Goal: Find specific page/section: Find specific page/section

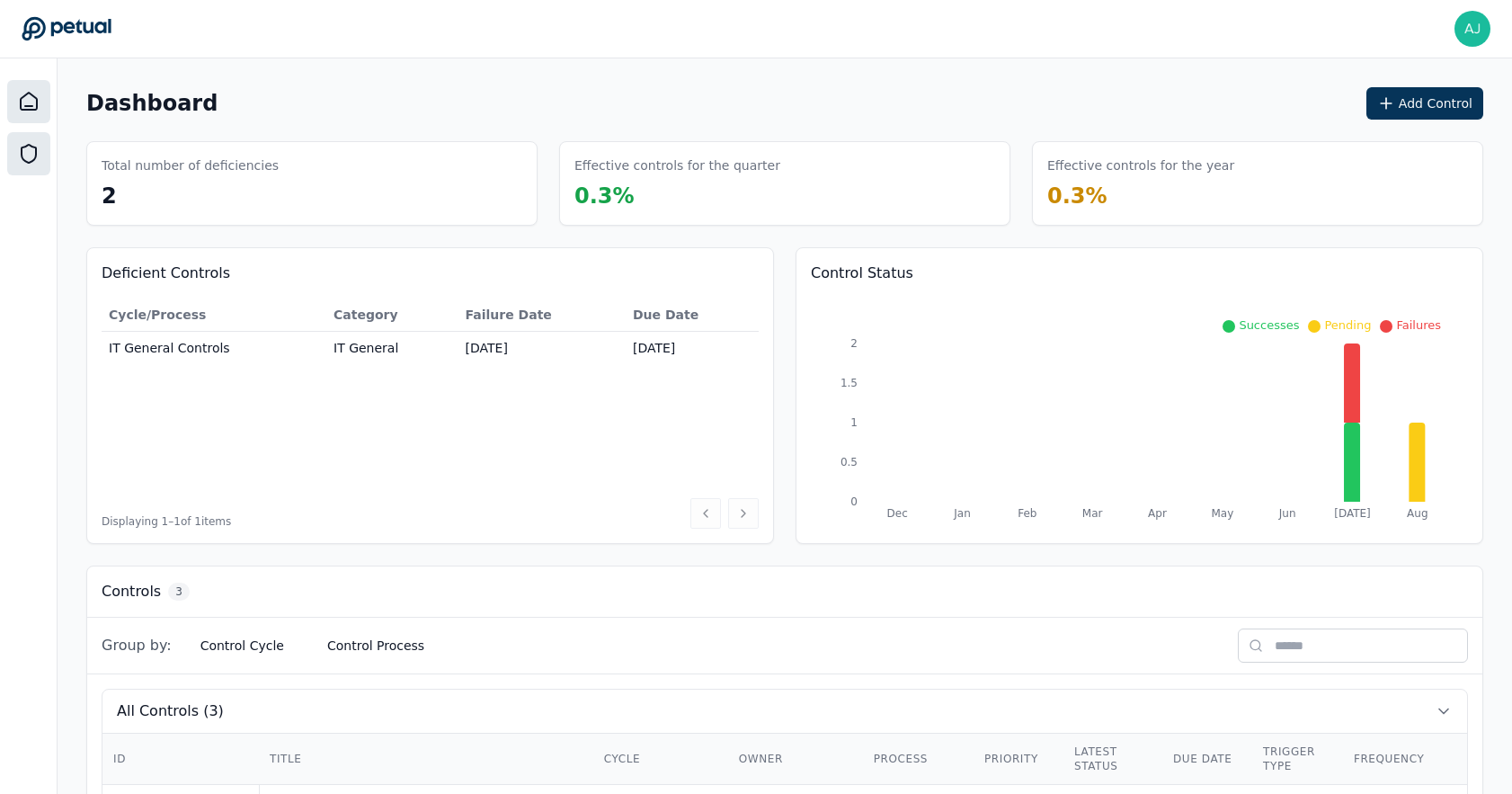
scroll to position [20, 0]
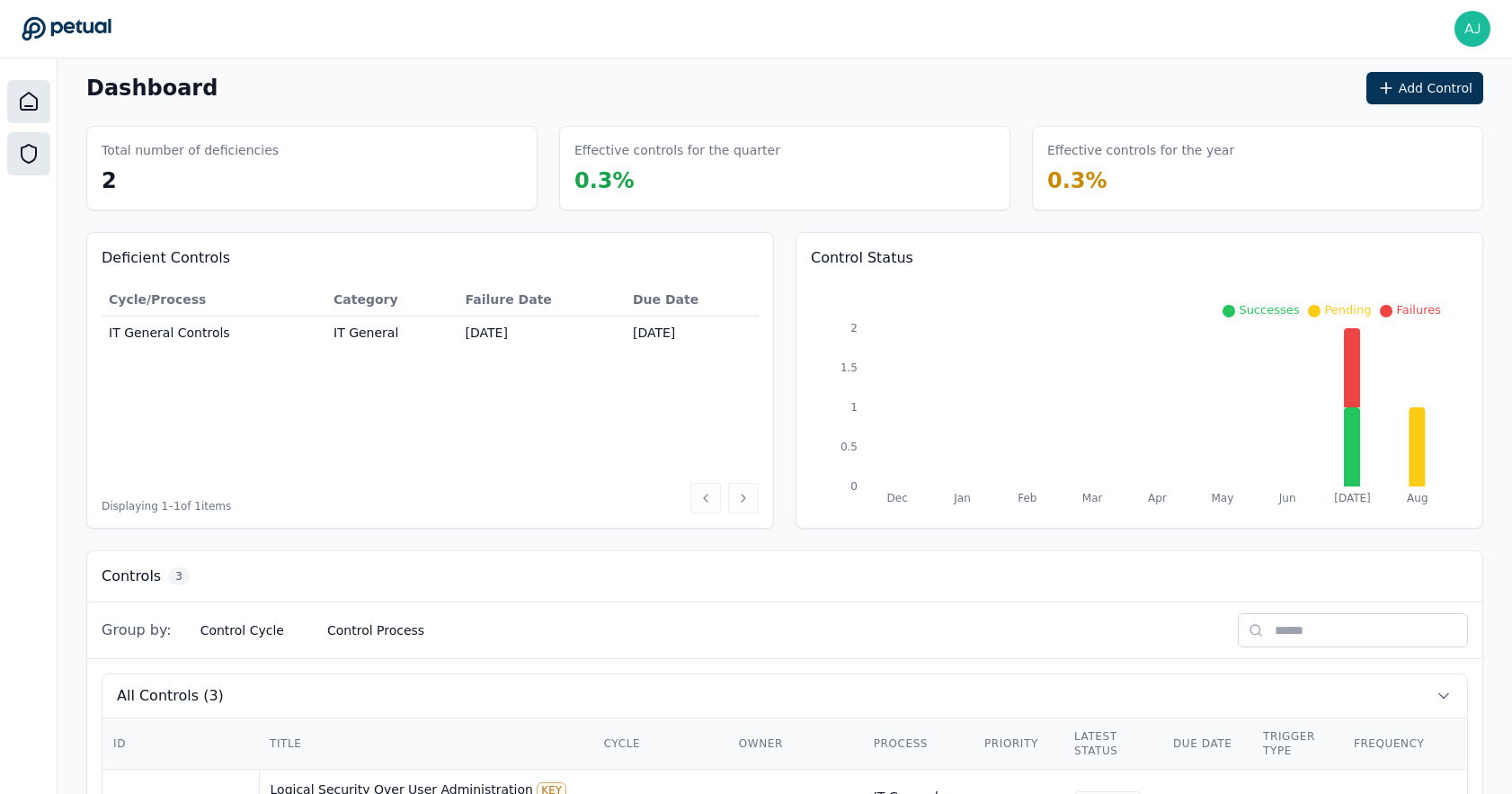
click at [15, 154] on div at bounding box center [28, 153] width 43 height 43
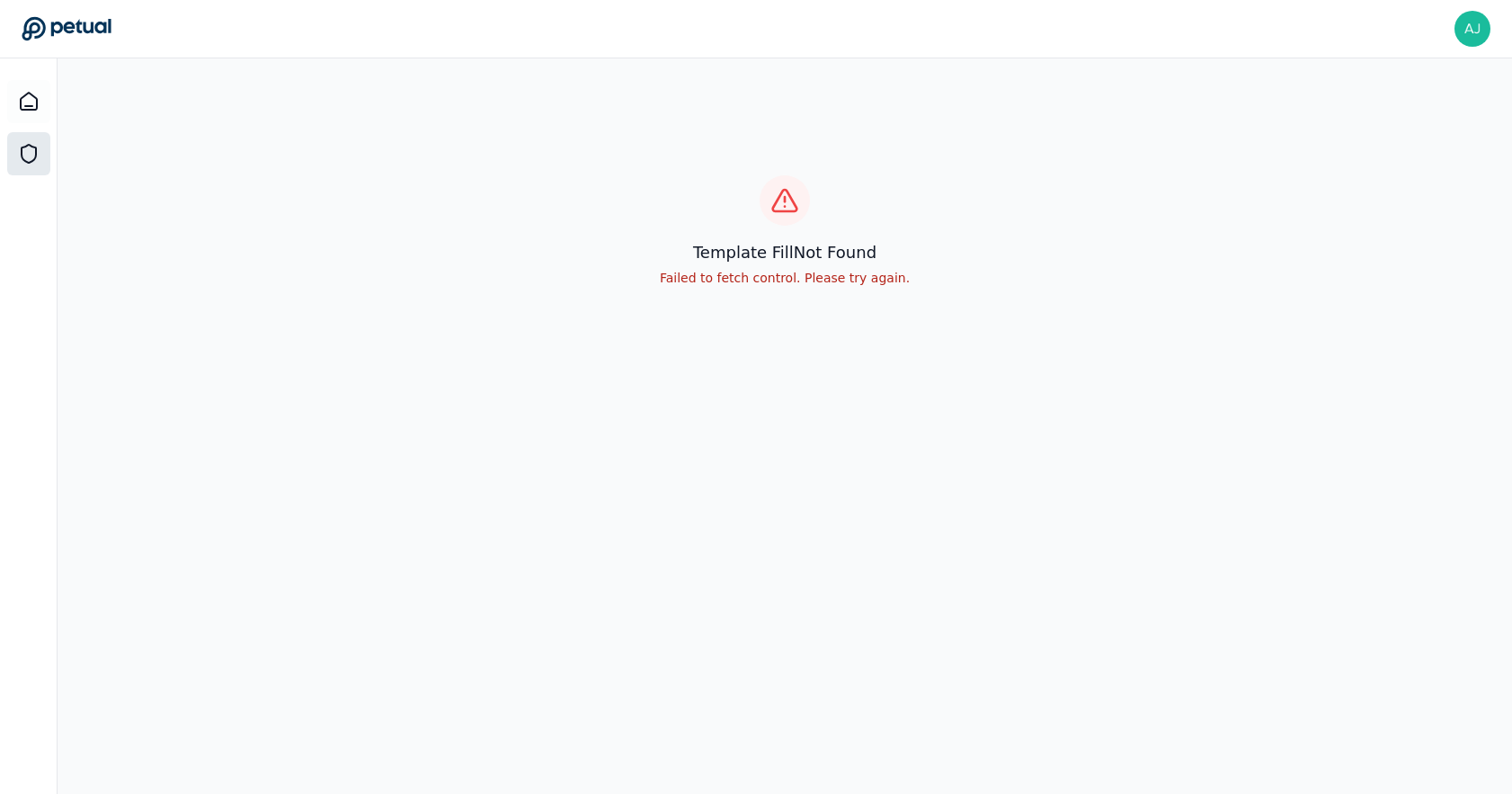
click at [34, 134] on div at bounding box center [28, 153] width 43 height 43
click at [24, 93] on icon at bounding box center [29, 101] width 22 height 22
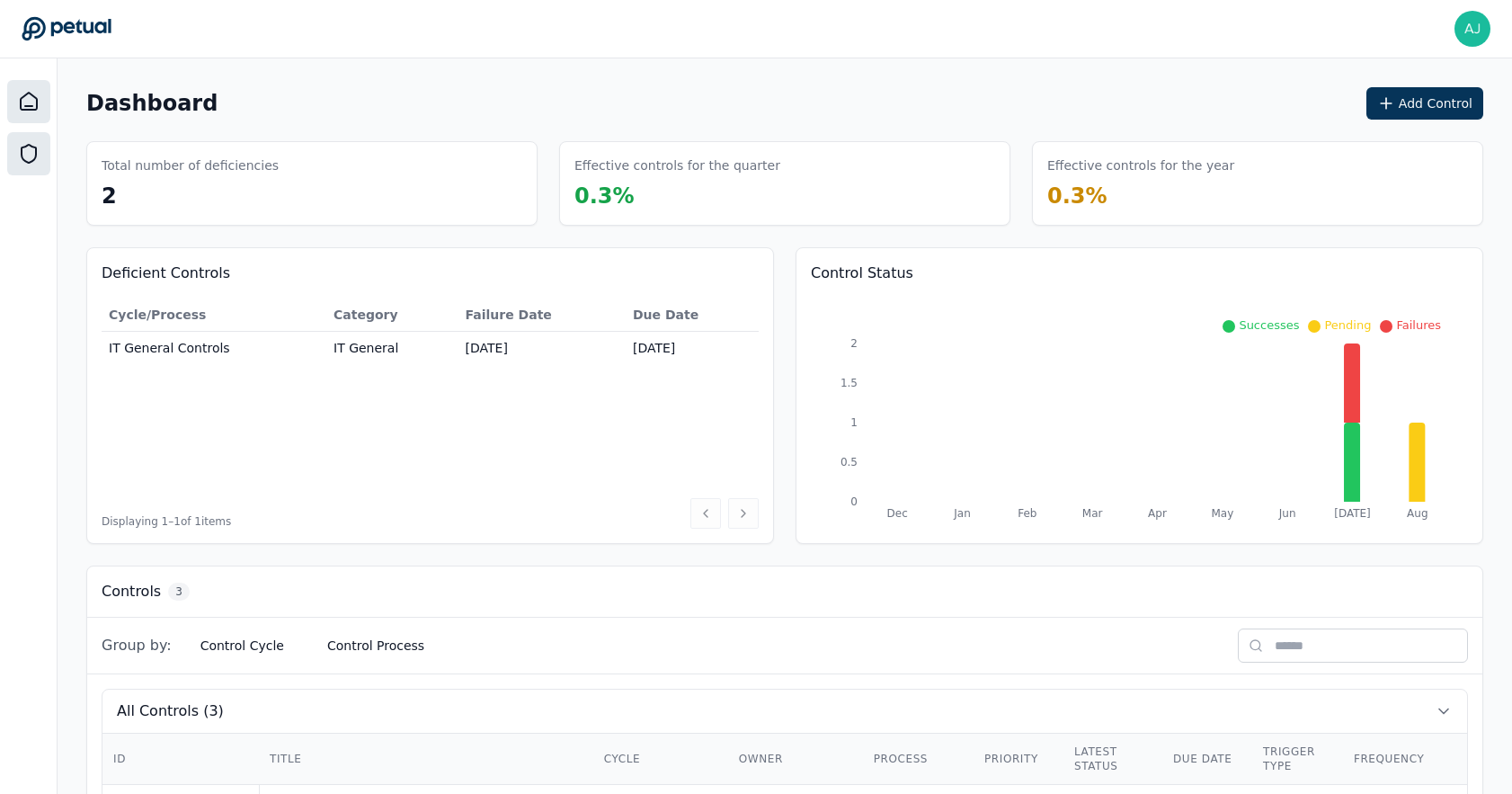
click at [39, 143] on icon at bounding box center [29, 154] width 22 height 22
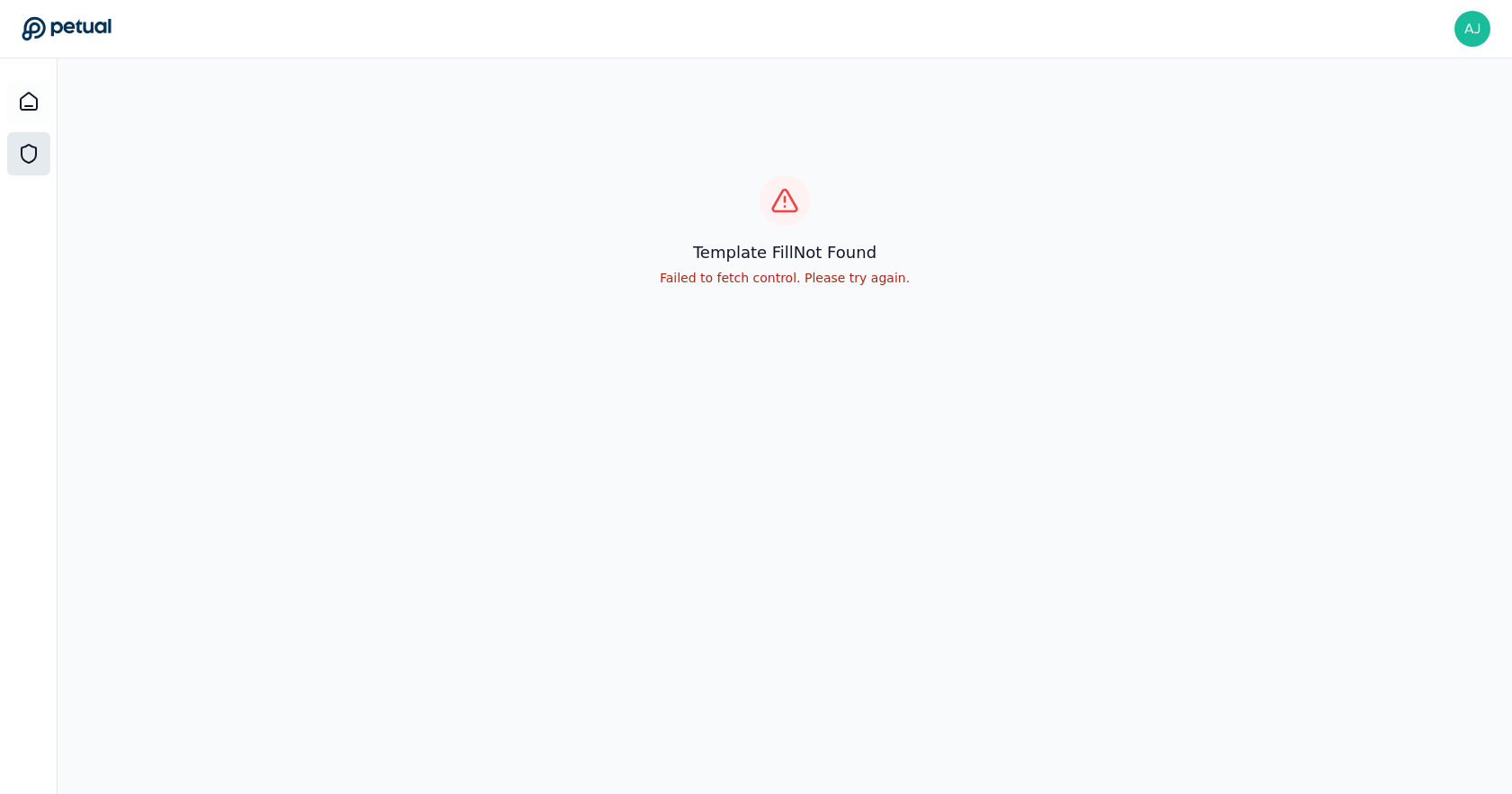
click at [789, 290] on div "template fill Not Found Failed to fetch control. Please try again." at bounding box center [785, 231] width 1454 height 345
click at [785, 282] on p "Failed to fetch control. Please try again." at bounding box center [784, 278] width 250 height 18
click at [29, 143] on icon at bounding box center [29, 154] width 22 height 22
click at [27, 118] on div at bounding box center [28, 100] width 43 height 43
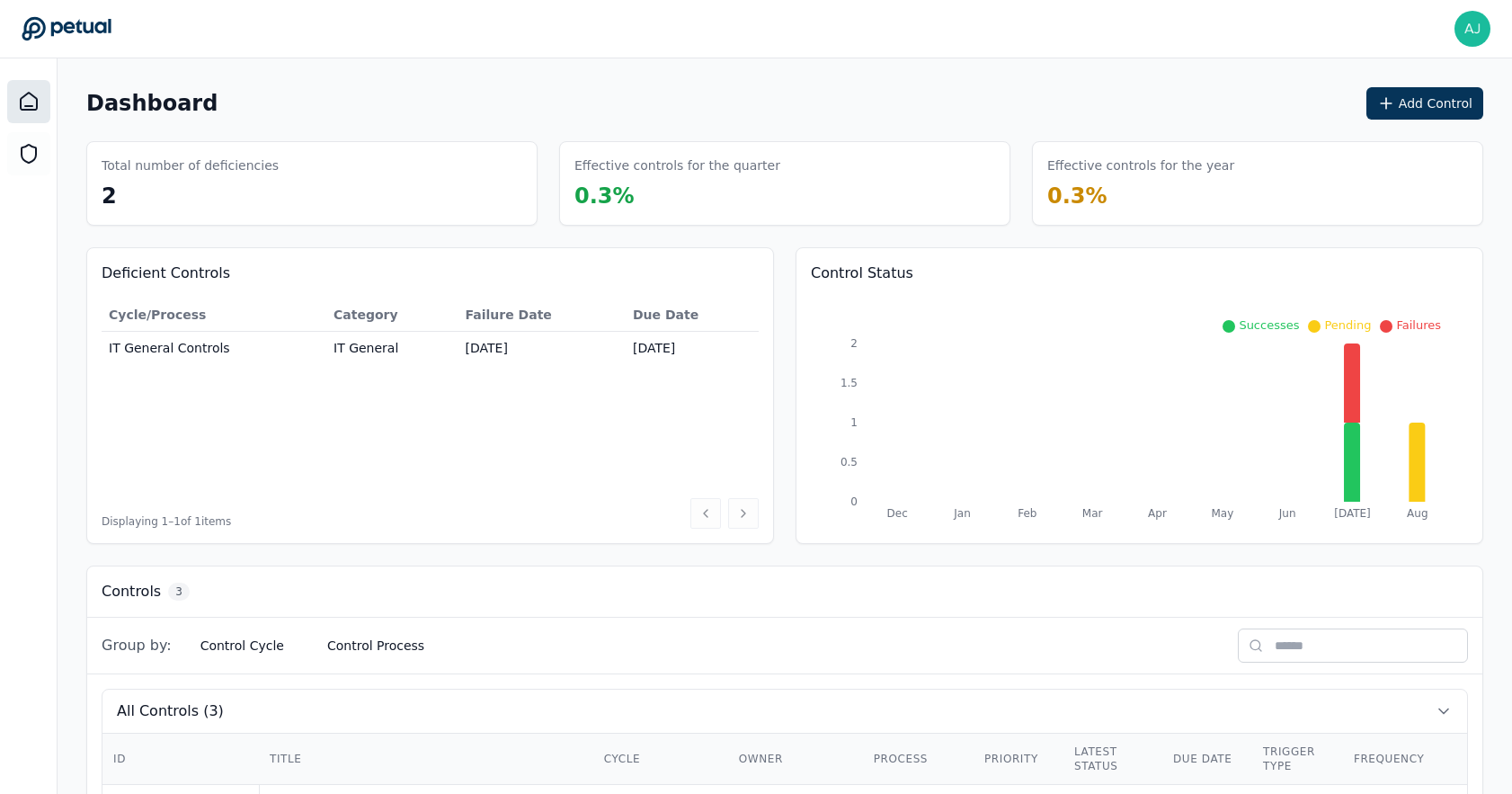
click at [604, 207] on span "0.3 %" at bounding box center [604, 195] width 61 height 25
click at [603, 208] on span "0.3 %" at bounding box center [604, 195] width 61 height 25
